Goal: Transaction & Acquisition: Purchase product/service

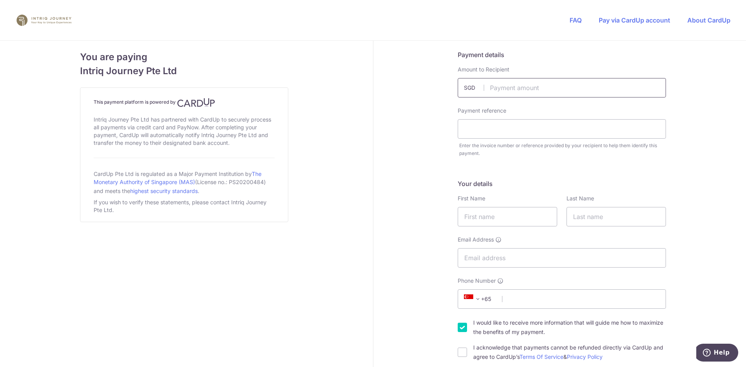
click at [516, 87] on input "text" at bounding box center [562, 87] width 208 height 19
type input "13783.00"
click at [524, 135] on input "text" at bounding box center [562, 128] width 208 height 19
type input "INV3920"
click at [492, 213] on input "text" at bounding box center [508, 216] width 100 height 19
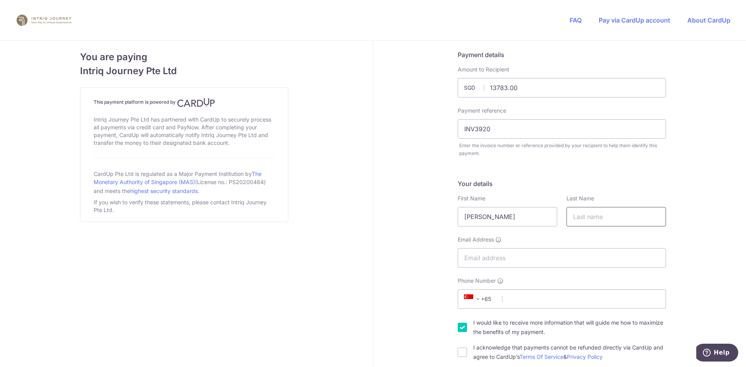
click at [612, 214] on input "text" at bounding box center [617, 216] width 100 height 19
click at [471, 220] on input "[PERSON_NAME]" at bounding box center [508, 216] width 100 height 19
drag, startPoint x: 493, startPoint y: 215, endPoint x: 274, endPoint y: 217, distance: 219.7
type input "[PERSON_NAME]"
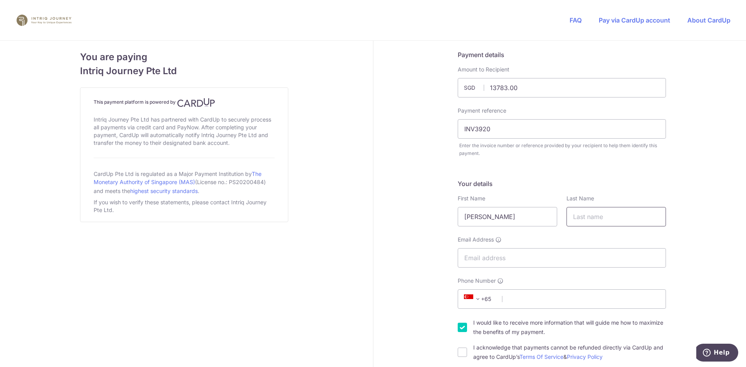
click at [579, 219] on input "text" at bounding box center [617, 216] width 100 height 19
type input "CHIA"
click at [536, 257] on input "Email Address" at bounding box center [562, 257] width 208 height 19
click at [472, 266] on input "Email Address" at bounding box center [562, 257] width 208 height 19
type input "[EMAIL_ADDRESS][DOMAIN_NAME]"
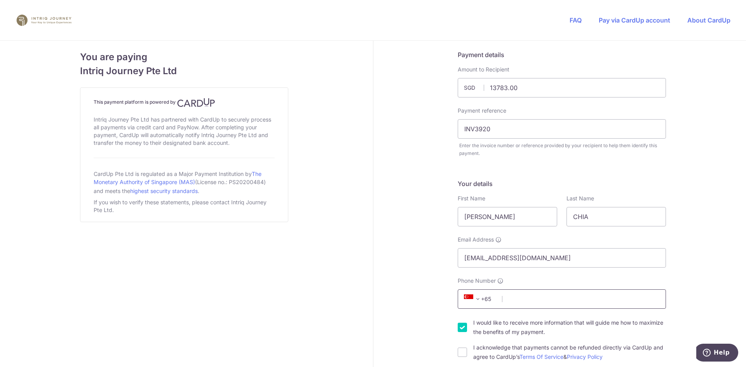
click at [549, 298] on input "Phone Number" at bounding box center [562, 299] width 208 height 19
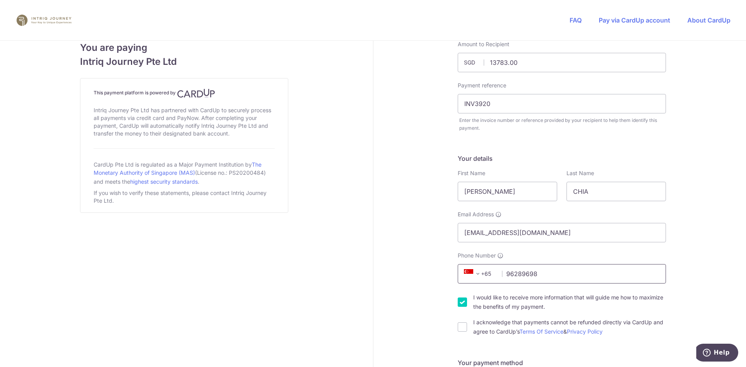
scroll to position [39, 0]
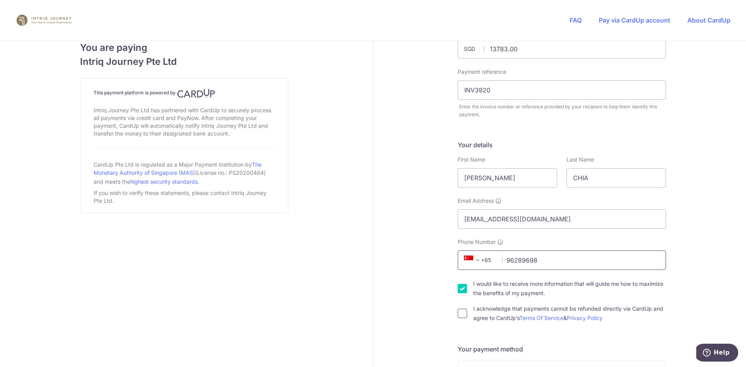
type input "96289698"
click at [460, 315] on input "I acknowledge that payments cannot be refunded directly via CardUp and agree to…" at bounding box center [462, 313] width 9 height 9
checkbox input "true"
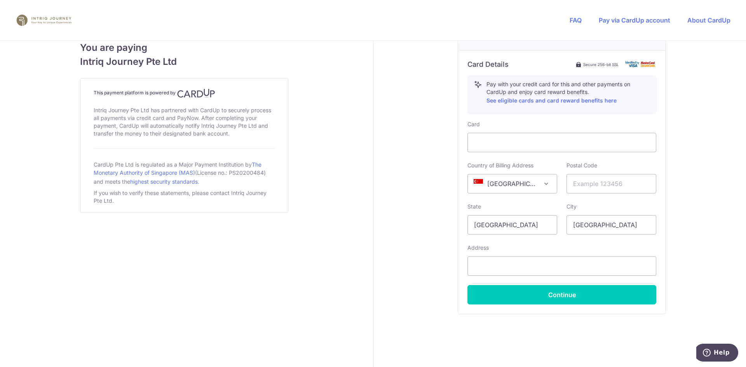
scroll to position [428, 0]
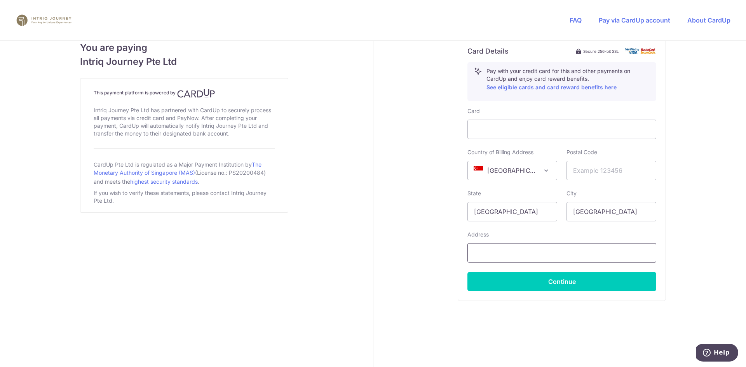
click at [501, 251] on input "text" at bounding box center [562, 252] width 189 height 19
type input "[STREET_ADDRESS]"
click at [608, 171] on input "text" at bounding box center [612, 170] width 90 height 19
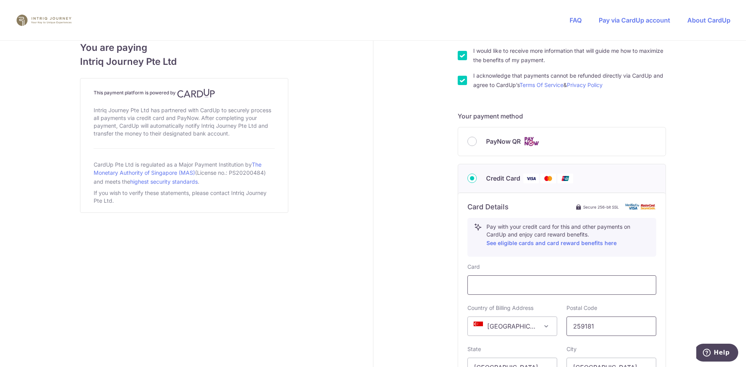
scroll to position [350, 0]
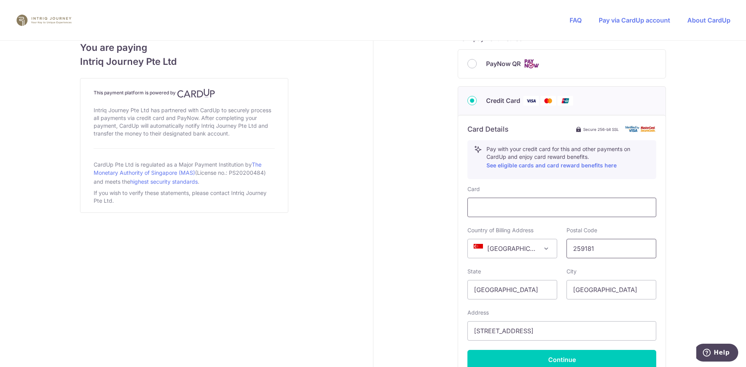
type input "259181"
drag, startPoint x: 712, startPoint y: 254, endPoint x: 640, endPoint y: 253, distance: 72.7
click at [712, 254] on div "Payment details Amount to Recipient 13783.00 SGD Payment reference INV3920 Ente…" at bounding box center [563, 68] width 378 height 755
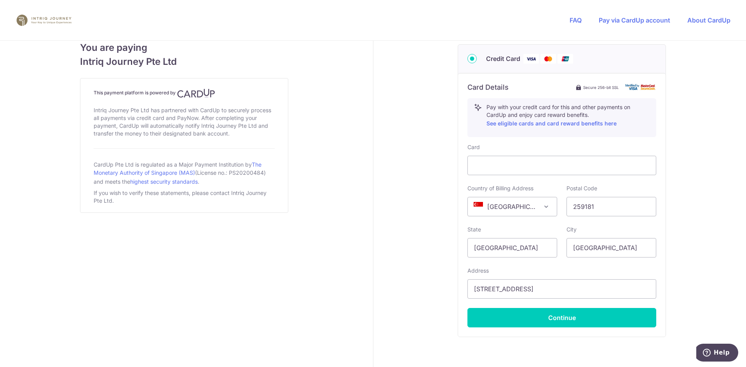
scroll to position [428, 0]
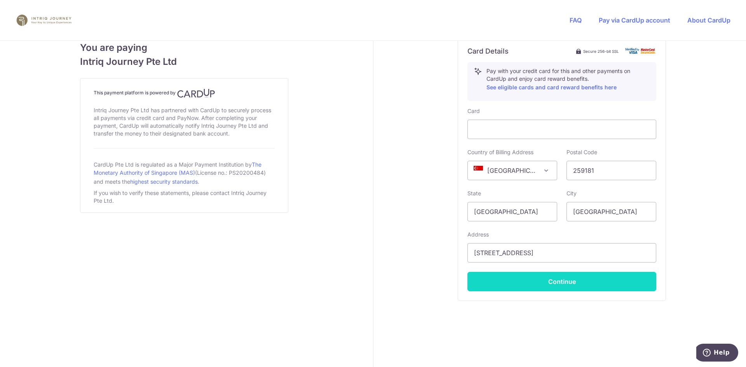
click at [563, 279] on button "Continue" at bounding box center [562, 281] width 189 height 19
type input "**** 0040"
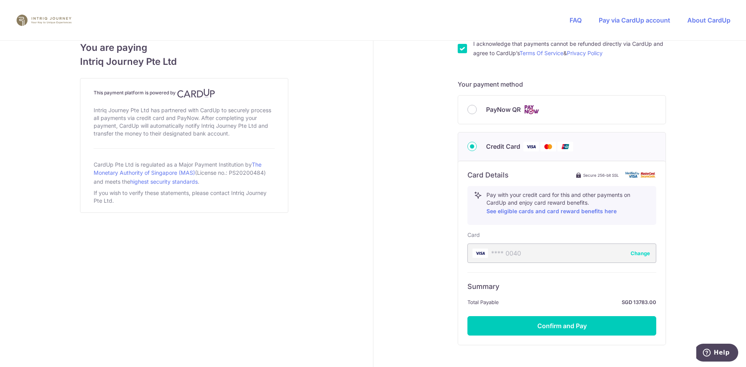
scroll to position [348, 0]
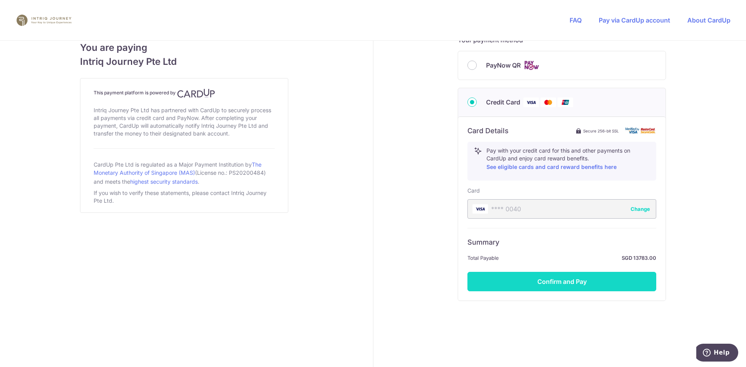
click at [564, 283] on button "Confirm and Pay" at bounding box center [562, 281] width 189 height 19
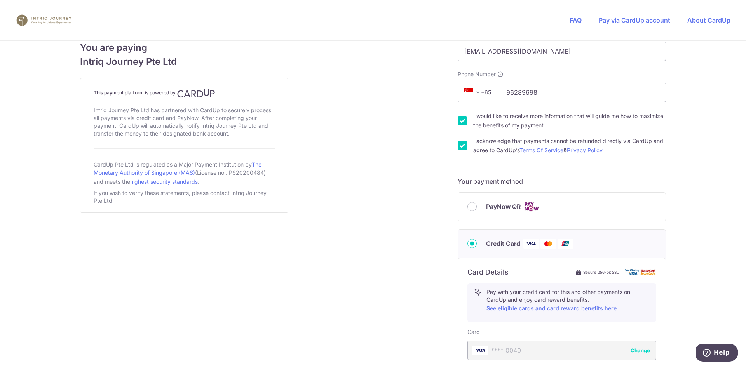
scroll to position [193, 0]
